Goal: Transaction & Acquisition: Purchase product/service

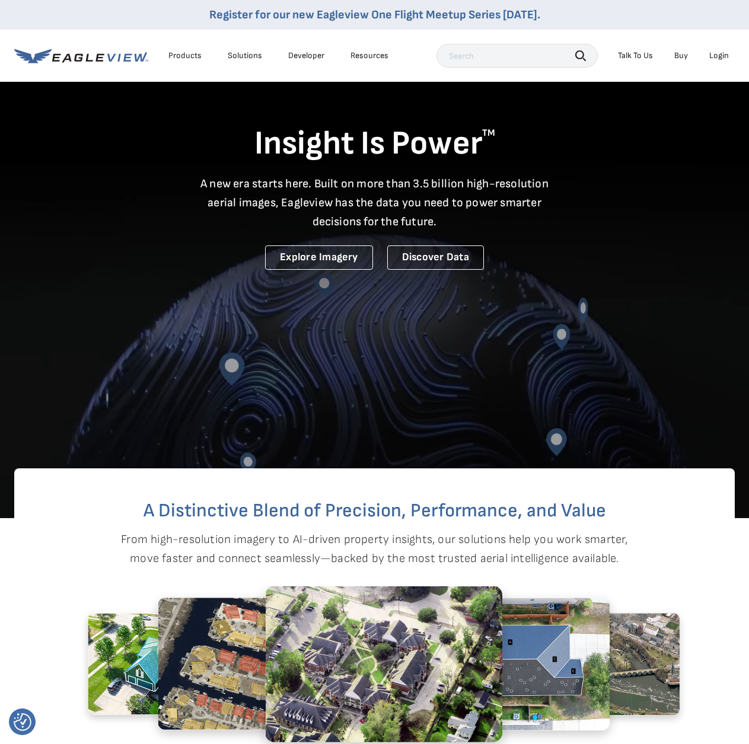
click at [717, 53] on div "Login" at bounding box center [719, 55] width 20 height 11
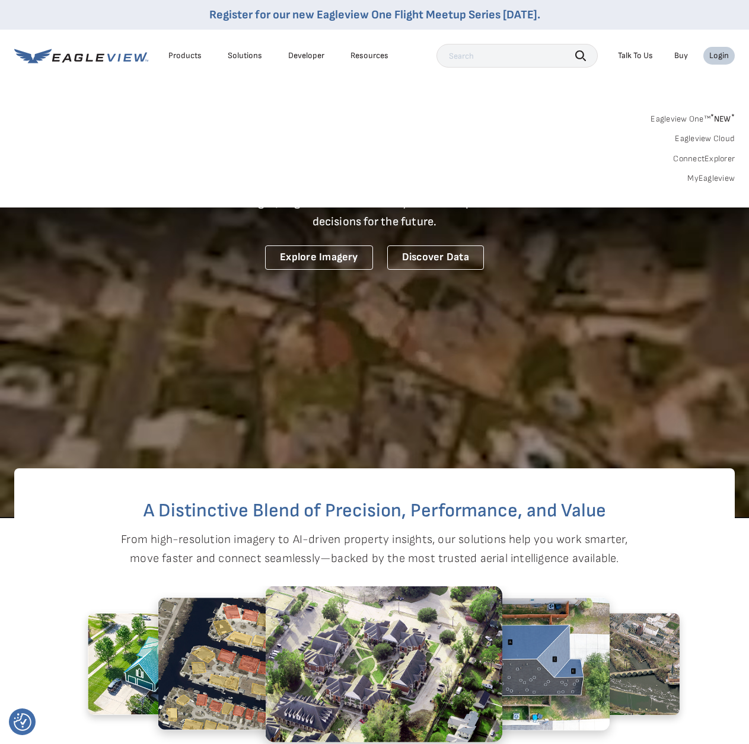
click at [714, 177] on link "MyEagleview" at bounding box center [710, 178] width 47 height 11
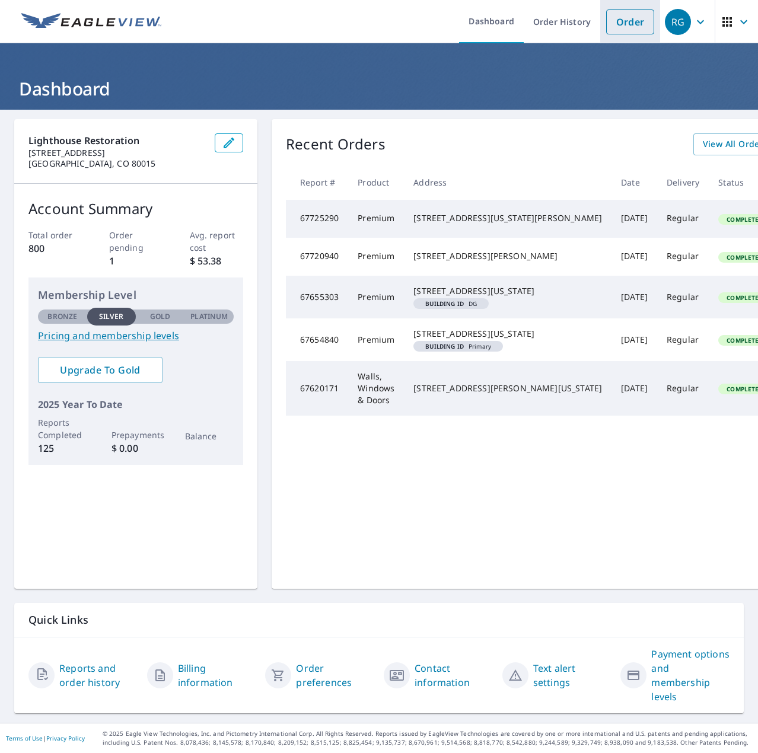
click at [606, 24] on link "Order" at bounding box center [630, 21] width 48 height 25
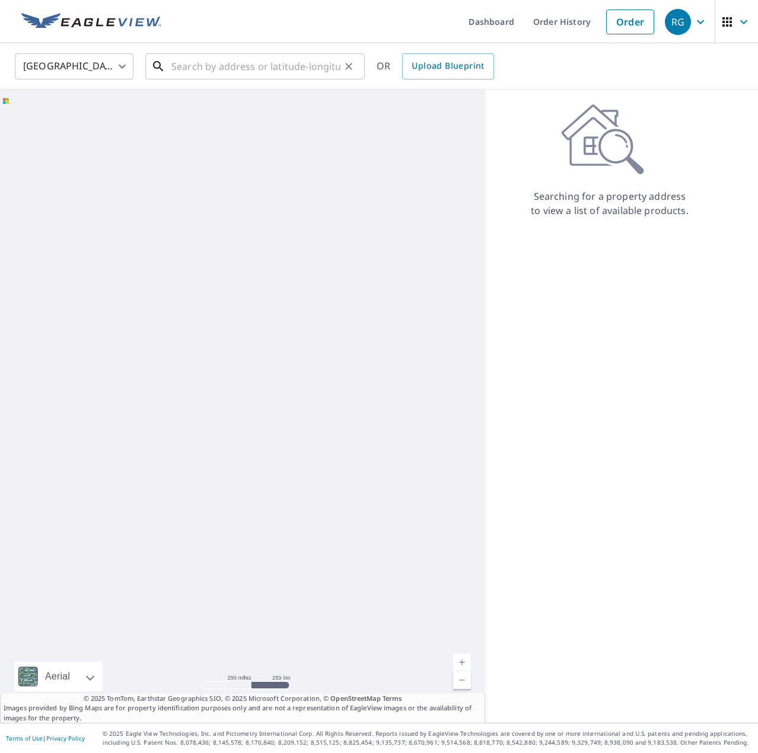
click at [218, 72] on input "text" at bounding box center [255, 66] width 169 height 33
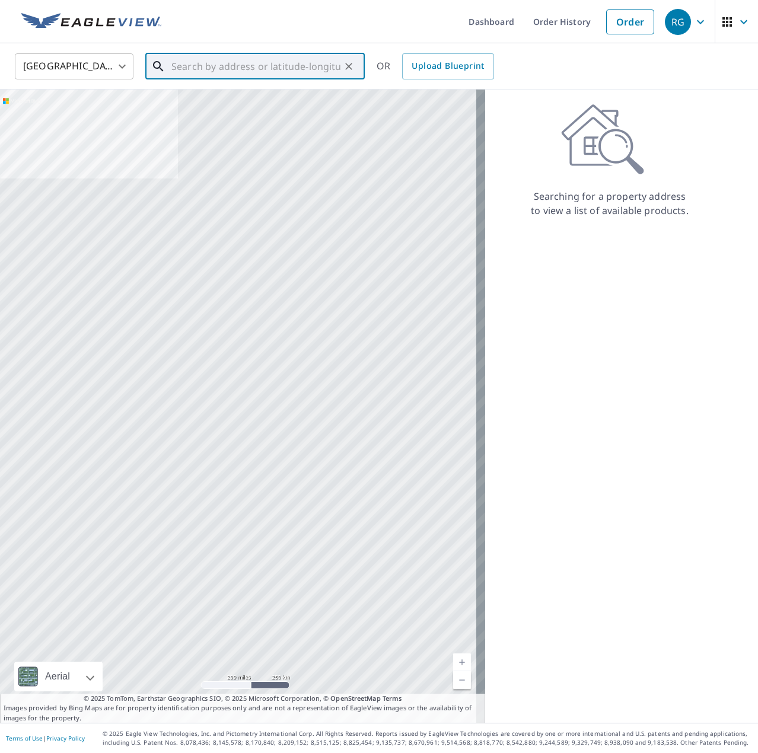
paste input "[STREET_ADDRESS][PERSON_NAME]"
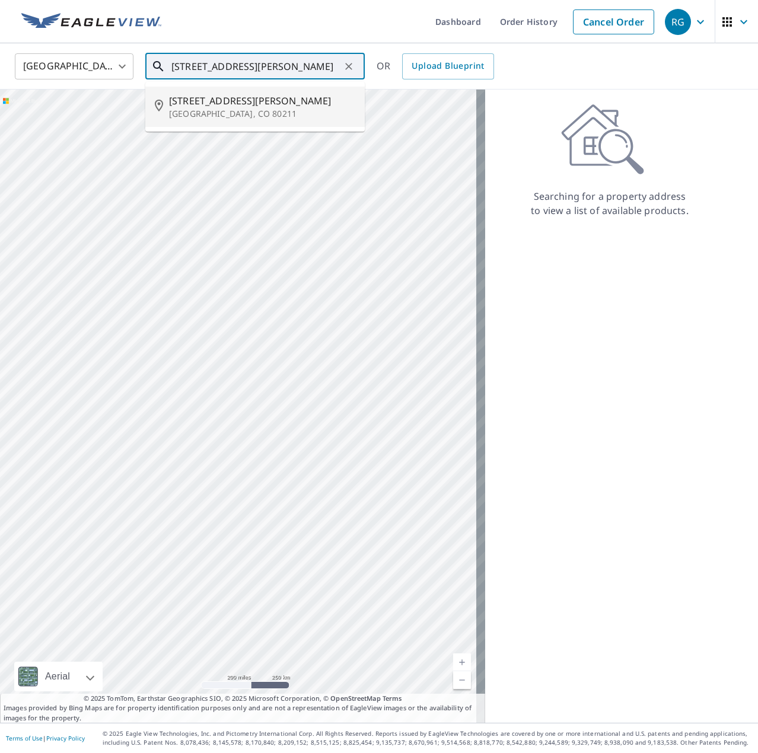
click at [221, 104] on span "[STREET_ADDRESS][PERSON_NAME]" at bounding box center [262, 101] width 186 height 14
type input "[STREET_ADDRESS][PERSON_NAME]"
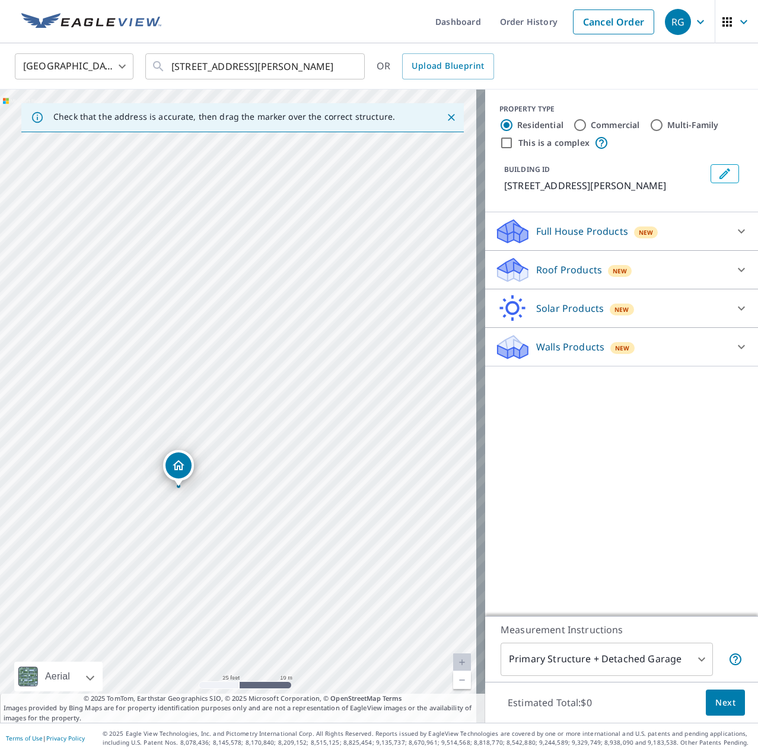
drag, startPoint x: 272, startPoint y: 464, endPoint x: 217, endPoint y: 508, distance: 70.1
click at [217, 508] on div "[STREET_ADDRESS][PERSON_NAME]" at bounding box center [242, 406] width 485 height 633
drag, startPoint x: 207, startPoint y: 487, endPoint x: 243, endPoint y: 537, distance: 61.7
click at [243, 537] on div "[STREET_ADDRESS][PERSON_NAME]" at bounding box center [242, 406] width 485 height 633
drag, startPoint x: 305, startPoint y: 477, endPoint x: 298, endPoint y: 347, distance: 130.6
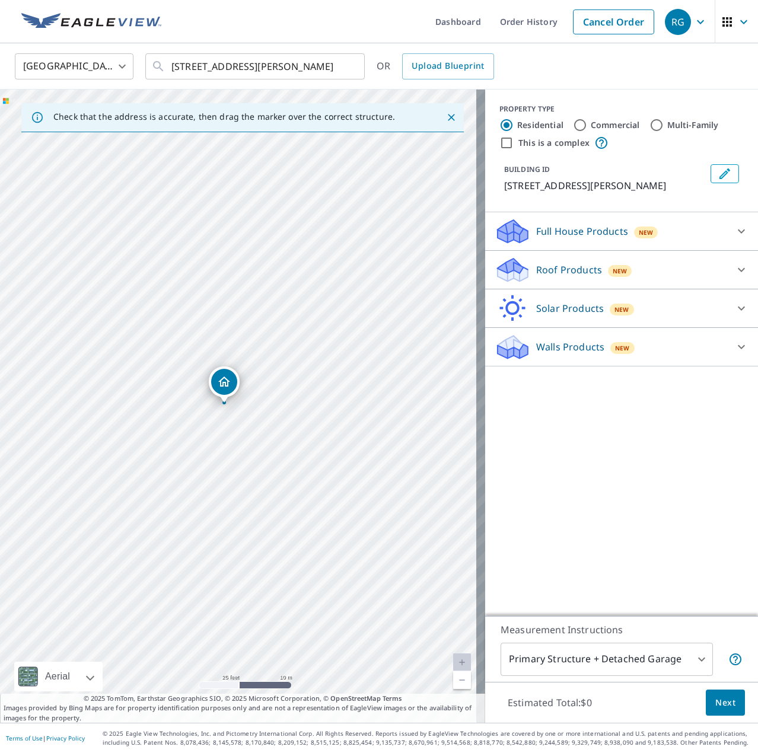
click at [298, 347] on div "[STREET_ADDRESS][PERSON_NAME]" at bounding box center [242, 406] width 485 height 633
drag, startPoint x: 656, startPoint y: 180, endPoint x: 495, endPoint y: 183, distance: 161.3
click at [499, 183] on div "BUILDING ID [STREET_ADDRESS][PERSON_NAME]" at bounding box center [621, 179] width 244 height 38
copy p "[STREET_ADDRESS][PERSON_NAME]"
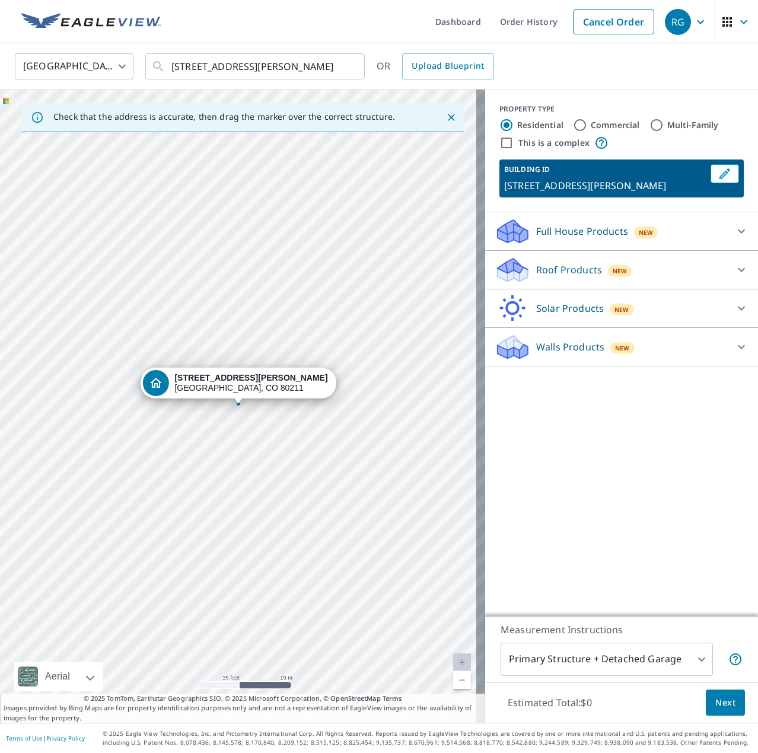
click at [569, 277] on div "Roof Products New" at bounding box center [611, 270] width 232 height 28
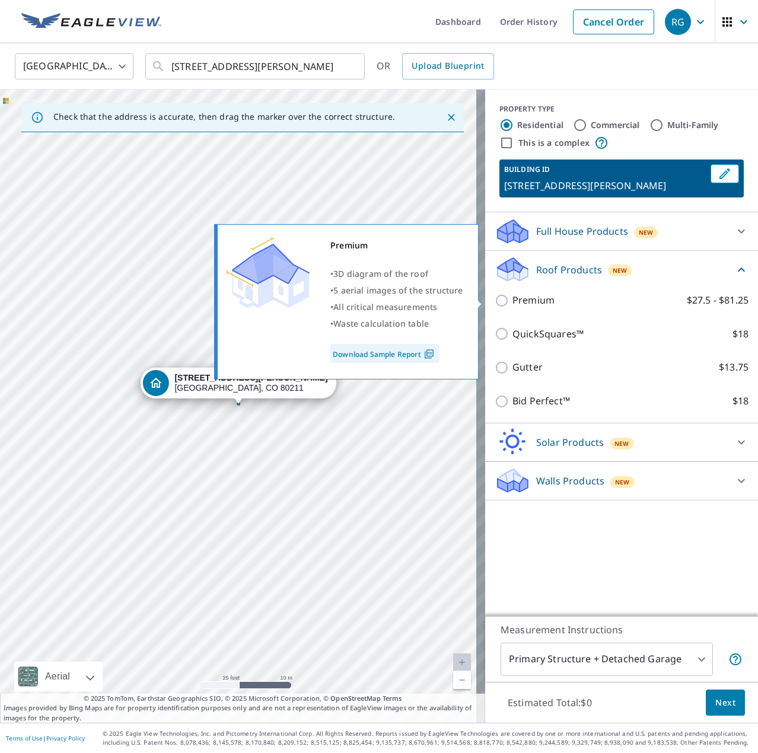
click at [537, 305] on p "Premium" at bounding box center [533, 300] width 42 height 15
click at [512, 305] on input "Premium $27.5 - $81.25" at bounding box center [504, 301] width 18 height 14
checkbox input "true"
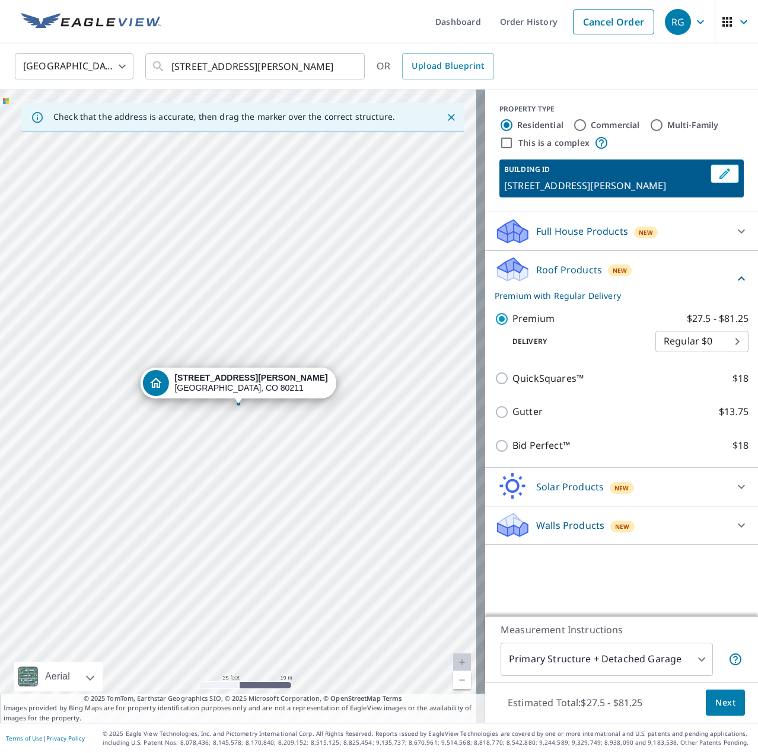
click at [615, 658] on body "RG RG Dashboard Order History Cancel Order RG [GEOGRAPHIC_DATA] [GEOGRAPHIC_DAT…" at bounding box center [379, 376] width 758 height 753
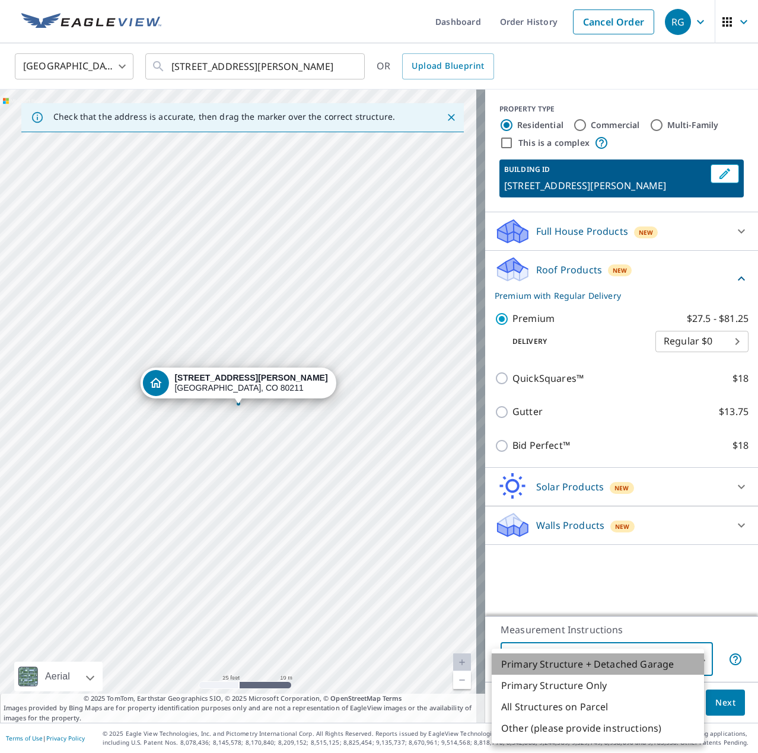
click at [615, 658] on li "Primary Structure + Detached Garage" at bounding box center [598, 663] width 212 height 21
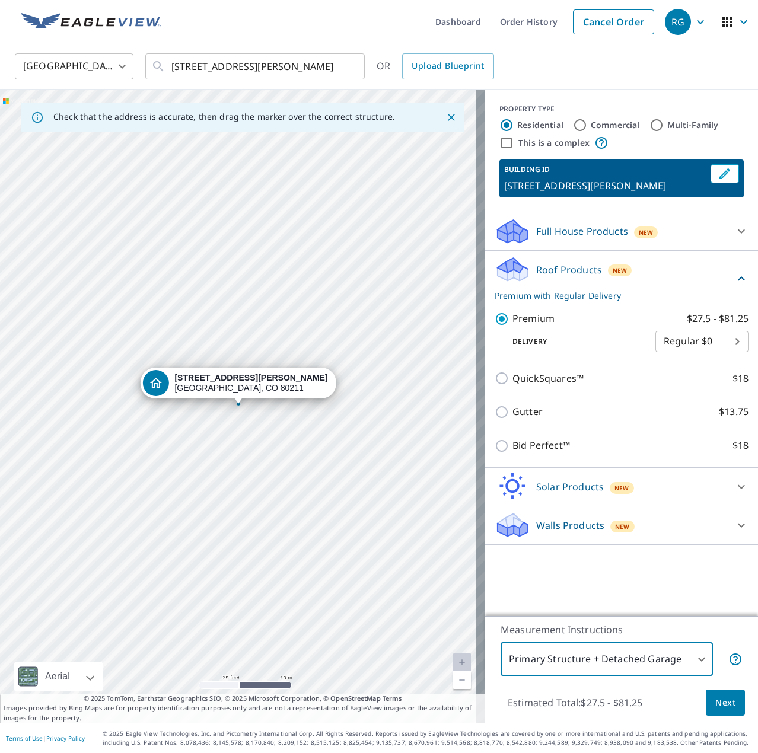
click at [686, 338] on body "RG RG Dashboard Order History Cancel Order RG [GEOGRAPHIC_DATA] [GEOGRAPHIC_DAT…" at bounding box center [379, 376] width 758 height 753
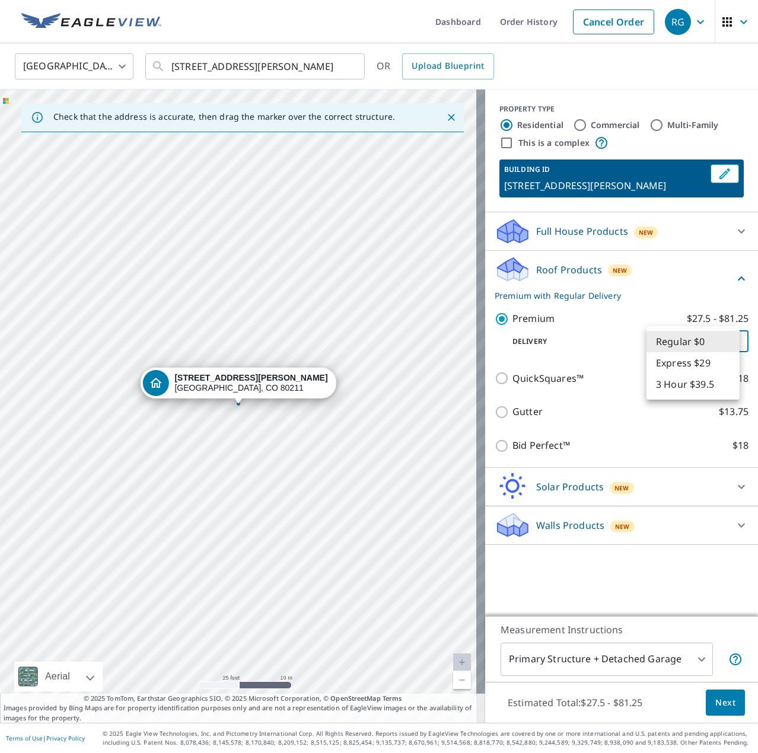
click at [690, 362] on li "Express $29" at bounding box center [692, 362] width 93 height 21
click at [717, 346] on body "RG RG Dashboard Order History Cancel Order RG [GEOGRAPHIC_DATA] [GEOGRAPHIC_DAT…" at bounding box center [379, 376] width 758 height 753
click at [707, 321] on li "Regular $0" at bounding box center [692, 320] width 93 height 21
click at [720, 344] on body "RG RG Dashboard Order History Cancel Order RG [GEOGRAPHIC_DATA] [GEOGRAPHIC_DAT…" at bounding box center [379, 376] width 758 height 753
click at [707, 364] on li "Express $29" at bounding box center [692, 362] width 93 height 21
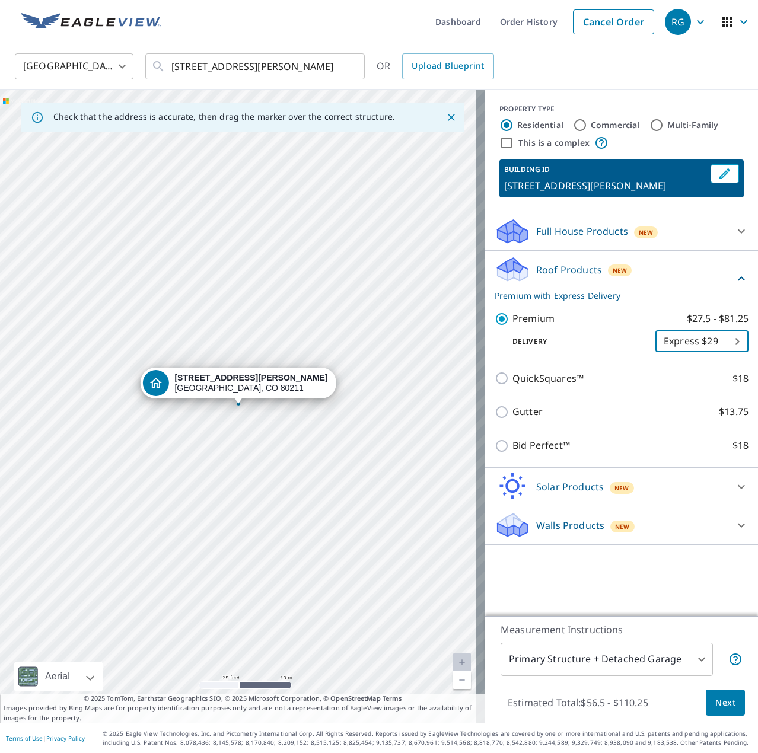
click at [698, 338] on body "RG RG Dashboard Order History Cancel Order RG [GEOGRAPHIC_DATA] [GEOGRAPHIC_DAT…" at bounding box center [379, 376] width 758 height 753
click at [696, 317] on li "Regular $0" at bounding box center [692, 320] width 93 height 21
type input "8"
click at [715, 706] on span "Next" at bounding box center [725, 703] width 20 height 15
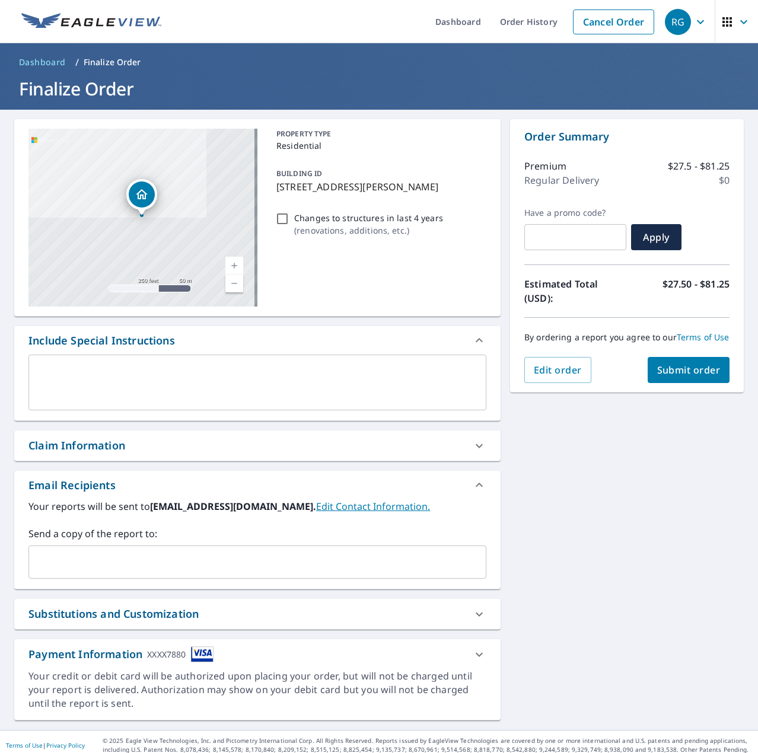
click at [234, 548] on div "​" at bounding box center [257, 562] width 458 height 33
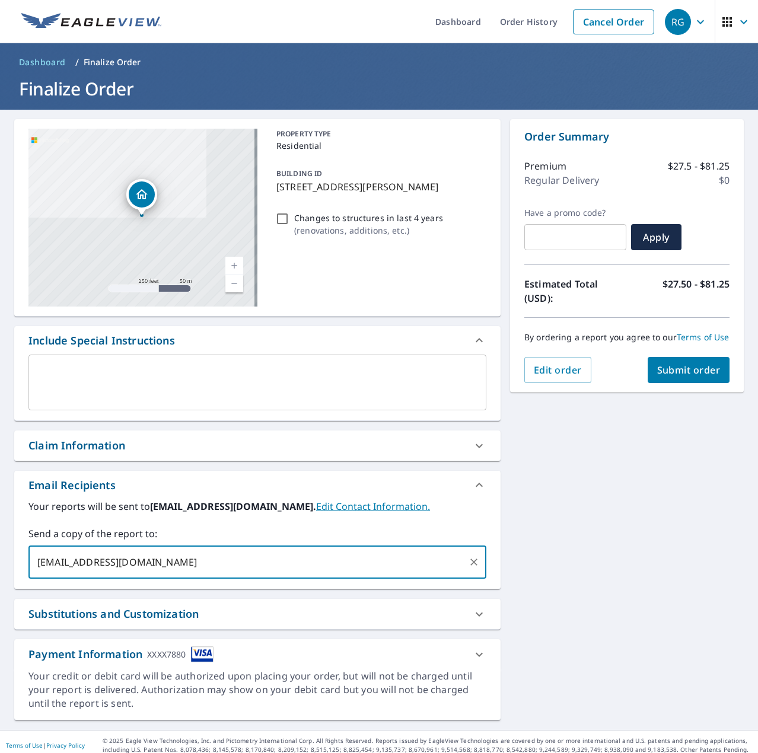
type input "[EMAIL_ADDRESS][DOMAIN_NAME]"
type input "[PERSON_NAME][EMAIL_ADDRESS][DOMAIN_NAME]"
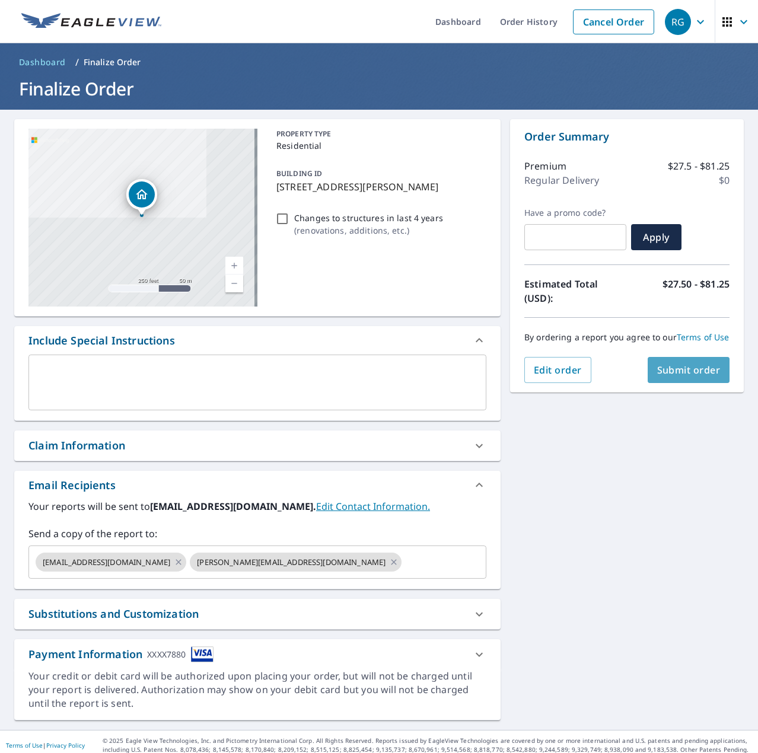
click at [666, 377] on span "Submit order" at bounding box center [688, 369] width 63 height 13
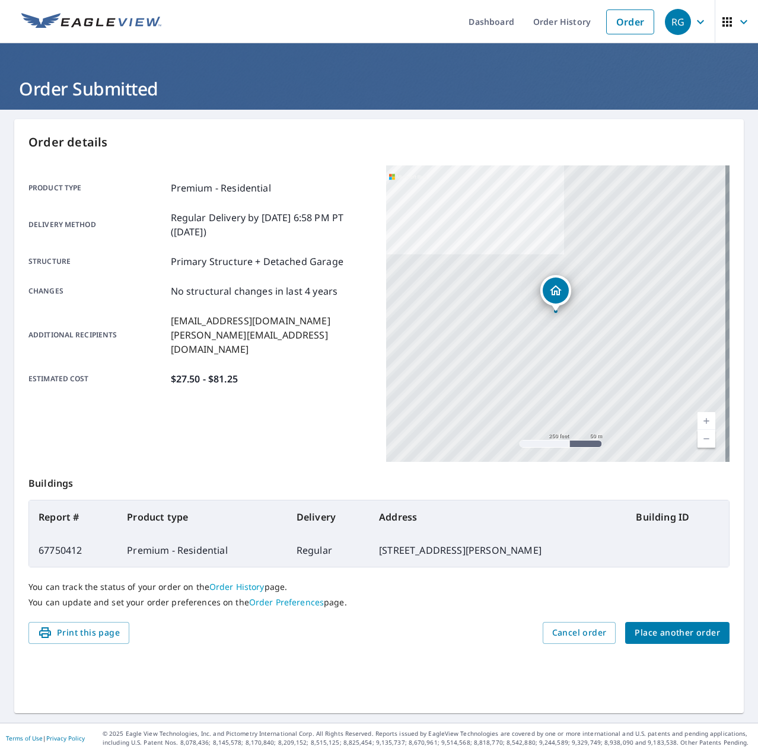
click at [281, 629] on div "Print this page Cancel order Place another order" at bounding box center [378, 633] width 701 height 22
